Goal: Task Accomplishment & Management: Manage account settings

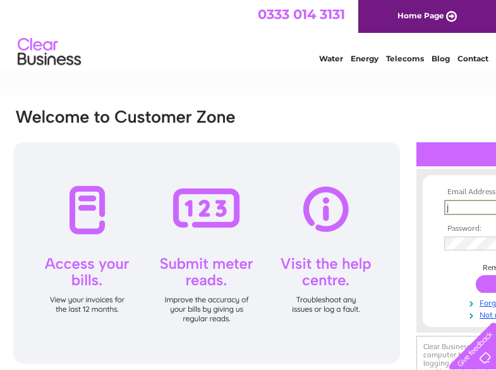
scroll to position [0, 78]
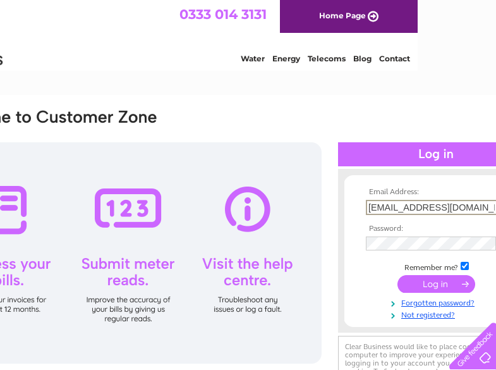
type input "jjackson@cabothighlands.com"
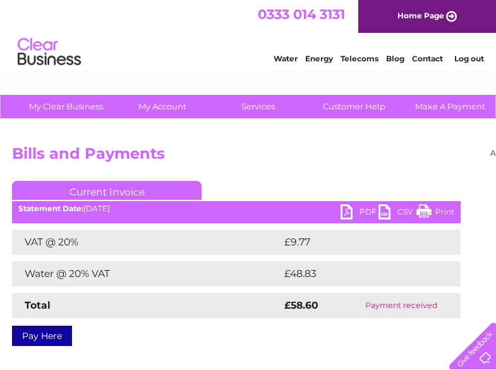
scroll to position [0, 130]
